Goal: Communication & Community: Answer question/provide support

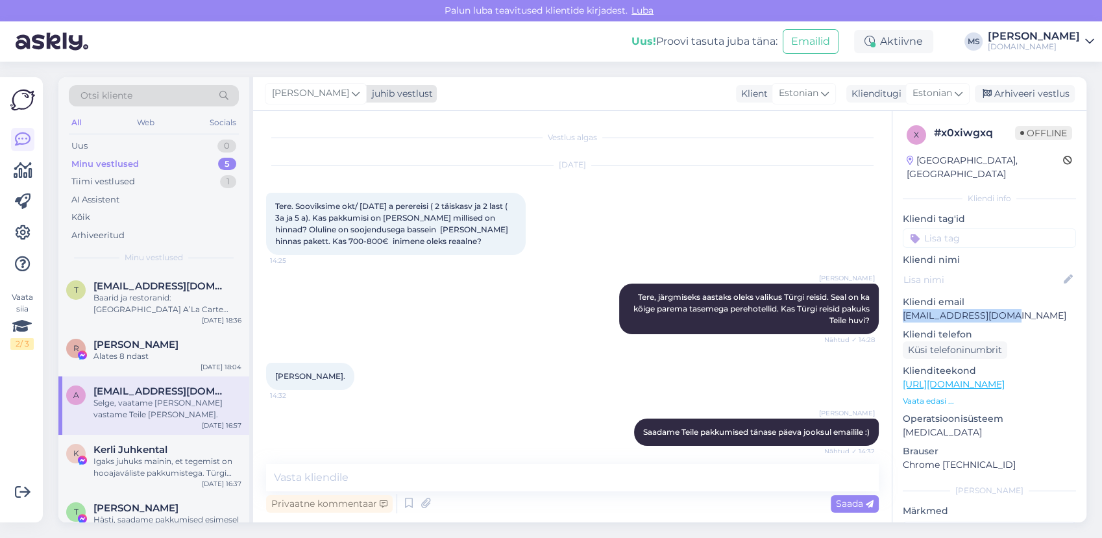
scroll to position [556, 0]
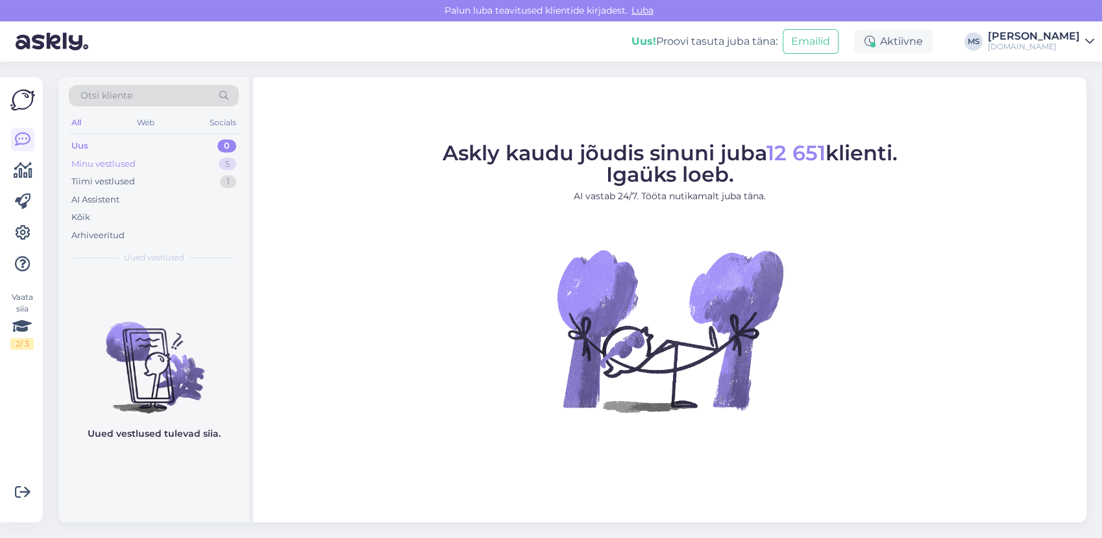
click at [132, 160] on div "Minu vestlused" at bounding box center [103, 164] width 64 height 13
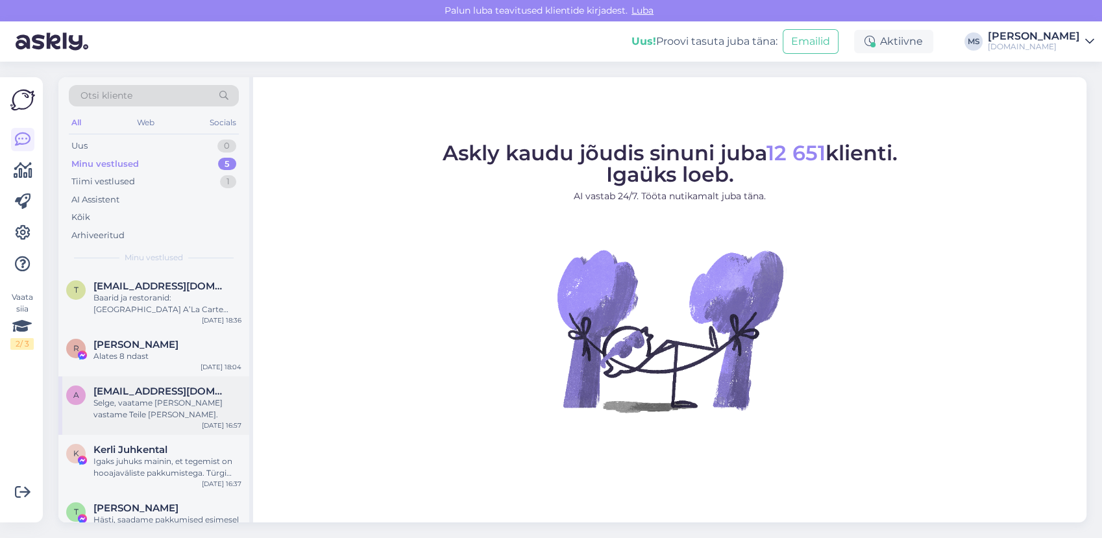
click at [197, 393] on span "[EMAIL_ADDRESS][DOMAIN_NAME]" at bounding box center [160, 392] width 135 height 12
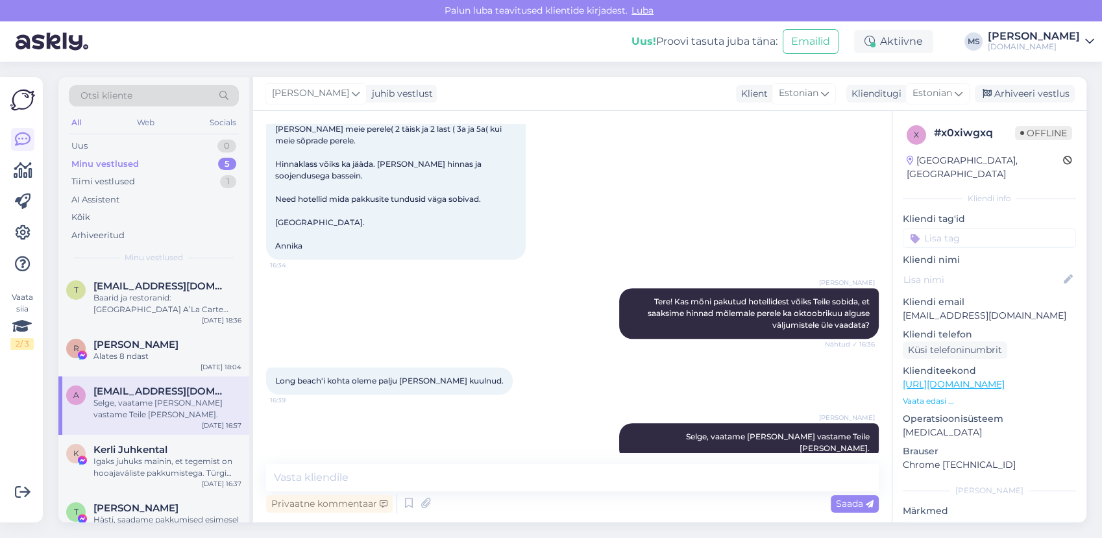
scroll to position [556, 0]
click at [1028, 91] on div "Arhiveeri vestlus" at bounding box center [1025, 94] width 100 height 18
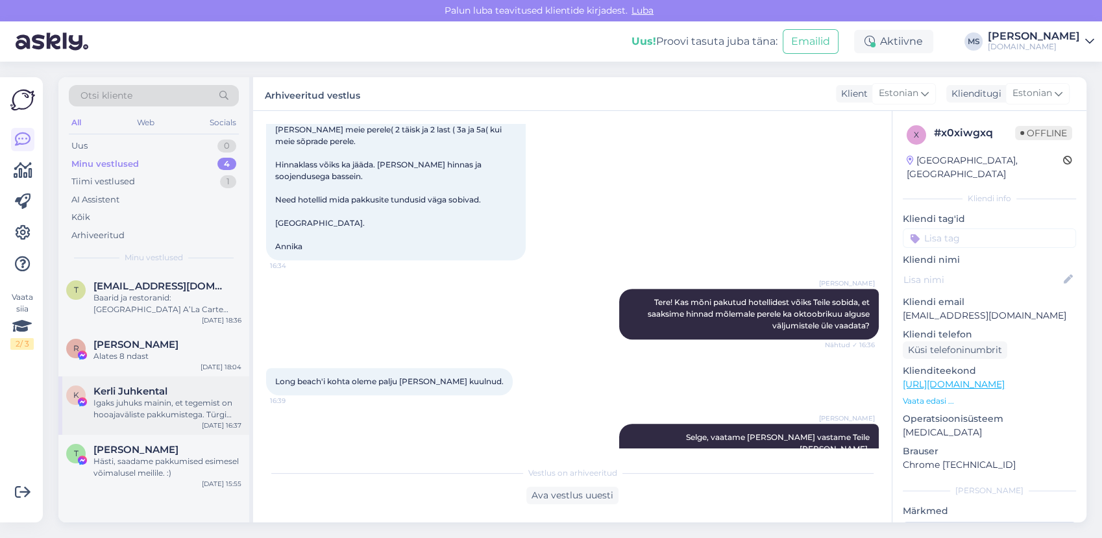
click at [151, 423] on div "K Kerli Juhkental Igaks juhuks mainin, et tegemist on hooajaväliste pakkumisteg…" at bounding box center [153, 406] width 191 height 58
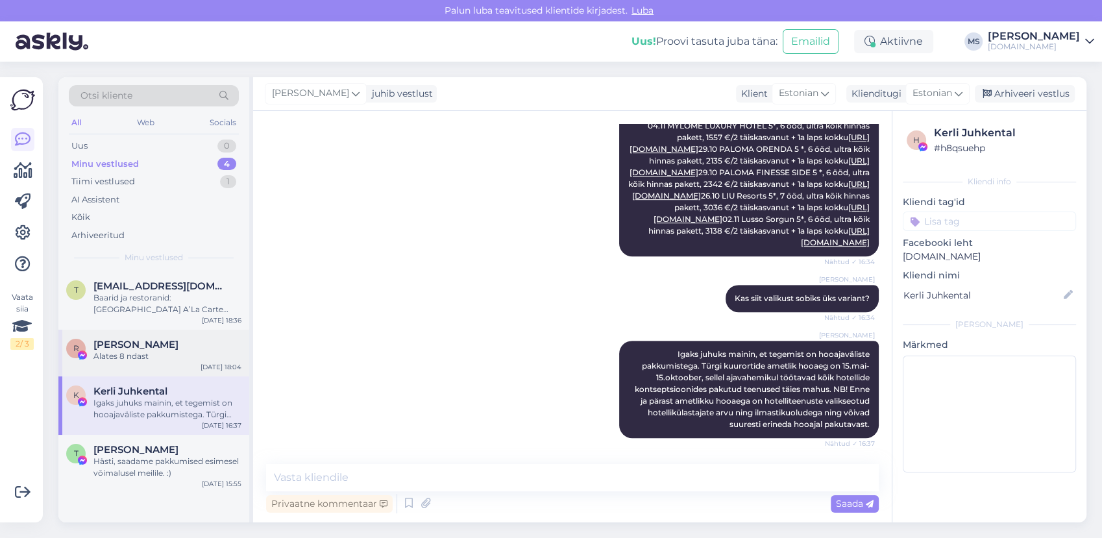
click at [165, 351] on div "Alates 8 ndast" at bounding box center [167, 357] width 148 height 12
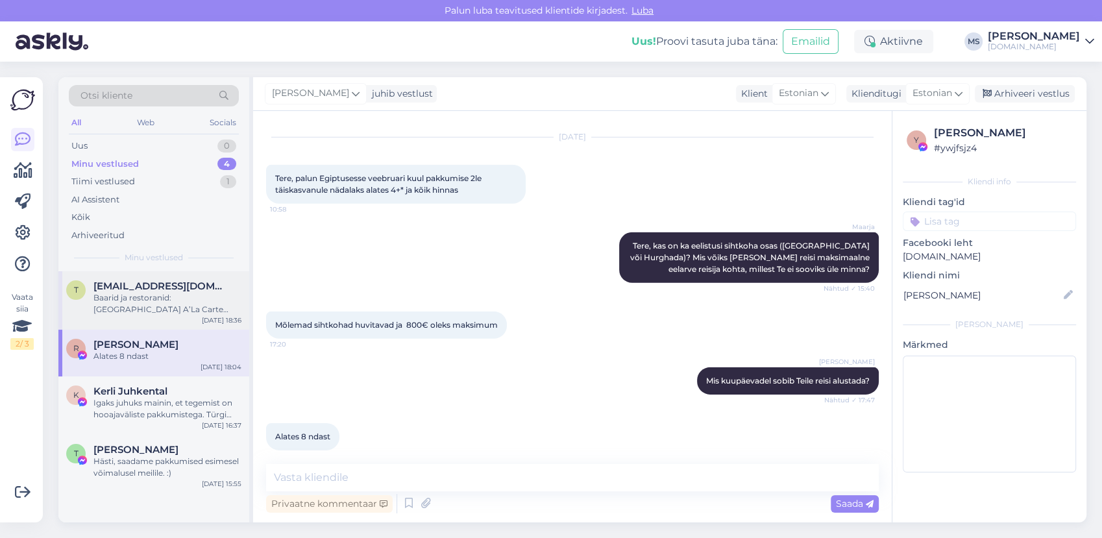
click at [153, 306] on div "Baarid ja restoranid: [GEOGRAPHIC_DATA] A’La Carte restoran Basilico (Itaalia k…" at bounding box center [167, 303] width 148 height 23
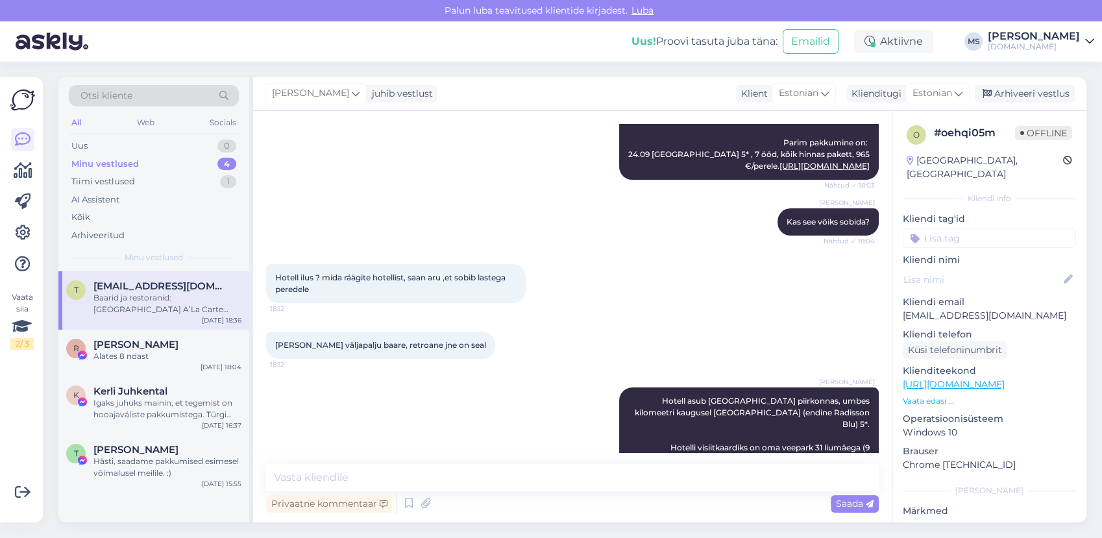
scroll to position [262, 0]
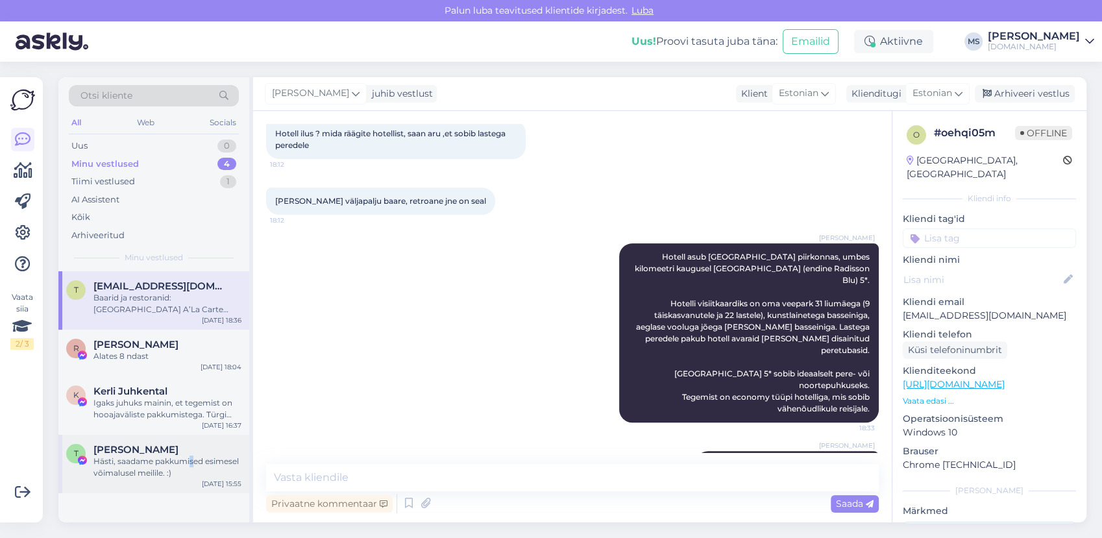
click at [192, 460] on div "Hästi, saadame pakkumised esimesel võimalusel meilile. :)" at bounding box center [167, 467] width 148 height 23
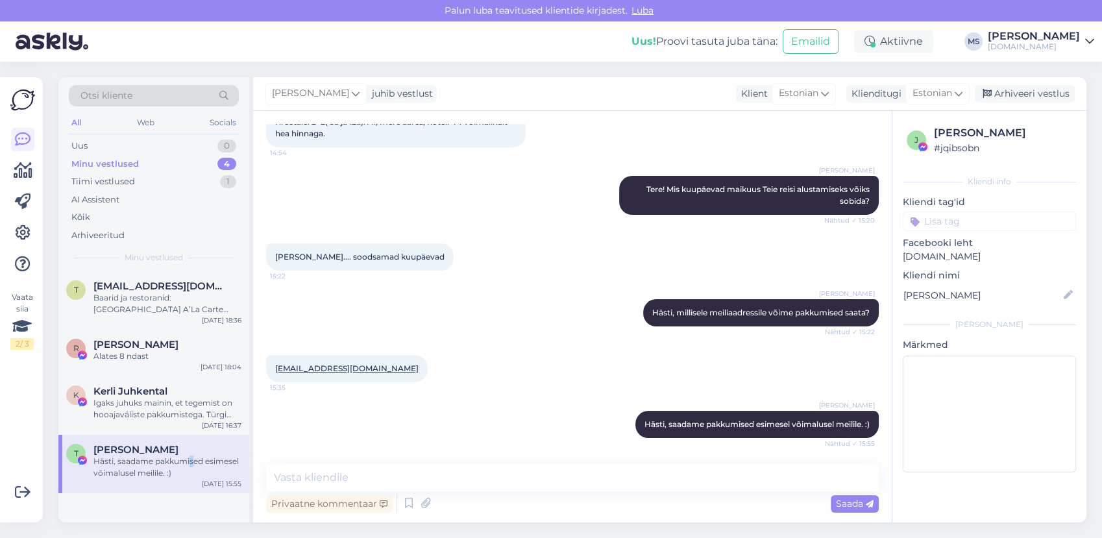
scroll to position [84, 0]
